Goal: Task Accomplishment & Management: Complete application form

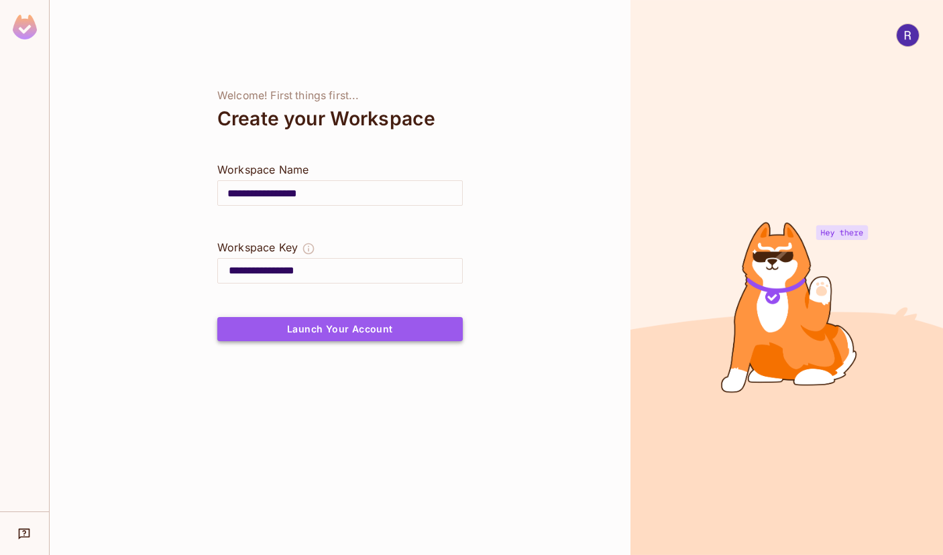
click at [329, 329] on button "Launch Your Account" at bounding box center [339, 329] width 245 height 24
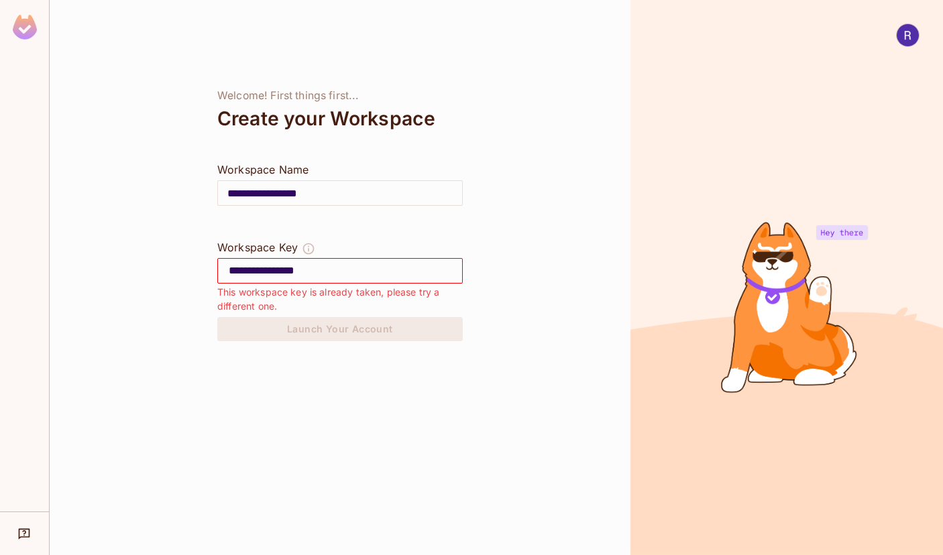
click at [334, 273] on input "**********" at bounding box center [345, 270] width 233 height 21
